Goal: Find specific page/section

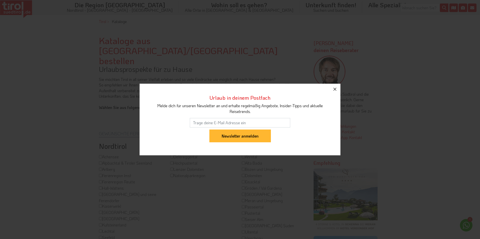
click at [335, 90] on icon "button" at bounding box center [334, 89] width 3 height 3
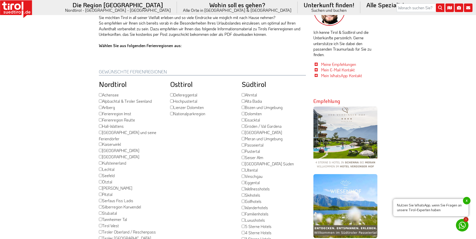
scroll to position [75, 0]
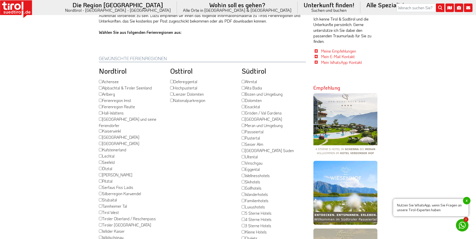
click at [243, 93] on input "Bozen und Umgebung" at bounding box center [243, 94] width 3 height 3
checkbox input "true"
click at [244, 143] on input "Seiser Alm" at bounding box center [243, 144] width 3 height 3
checkbox input "true"
click at [243, 149] on input "[GEOGRAPHIC_DATA] Süden" at bounding box center [243, 150] width 3 height 3
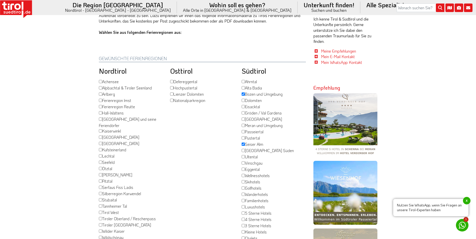
checkbox input "true"
click at [243, 93] on input "Bozen und Umgebung" at bounding box center [243, 94] width 3 height 3
checkbox input "false"
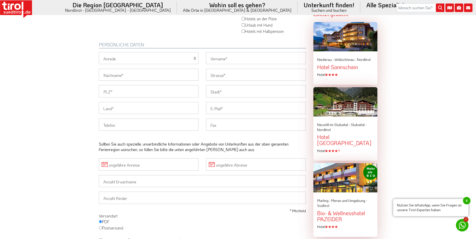
scroll to position [376, 0]
